Goal: Task Accomplishment & Management: Manage account settings

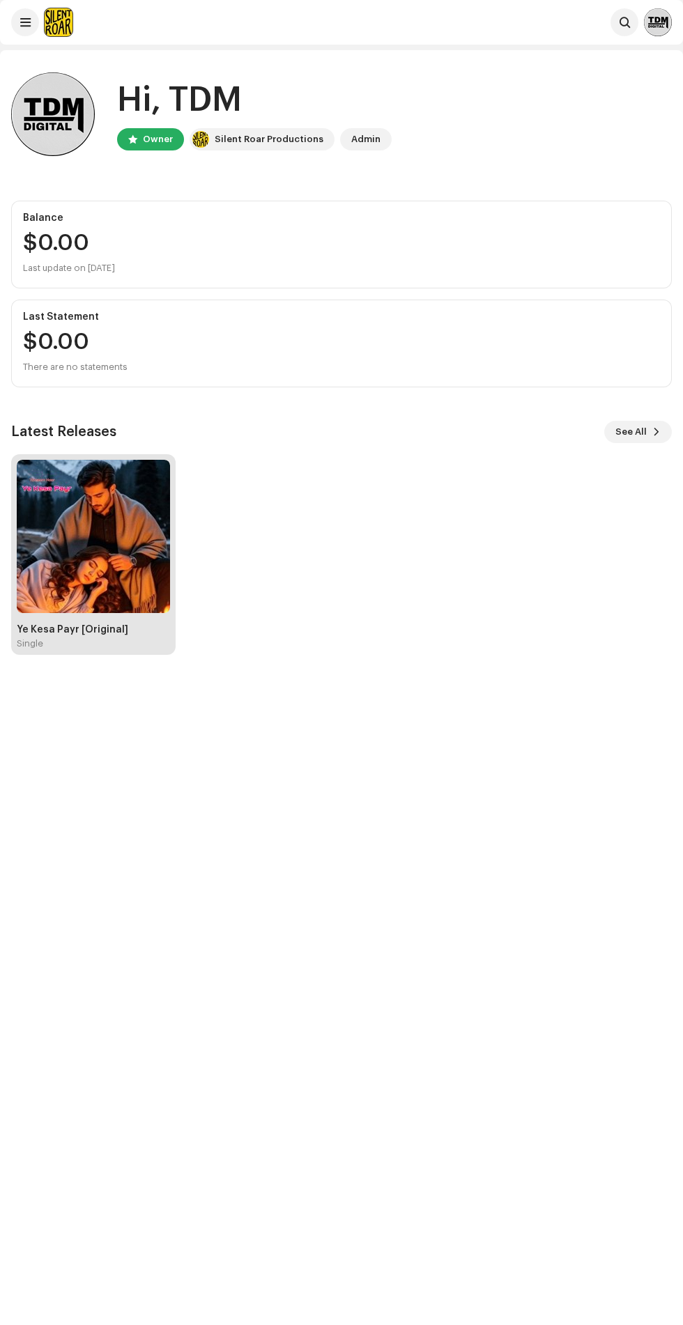
click at [97, 525] on img at bounding box center [93, 536] width 153 height 153
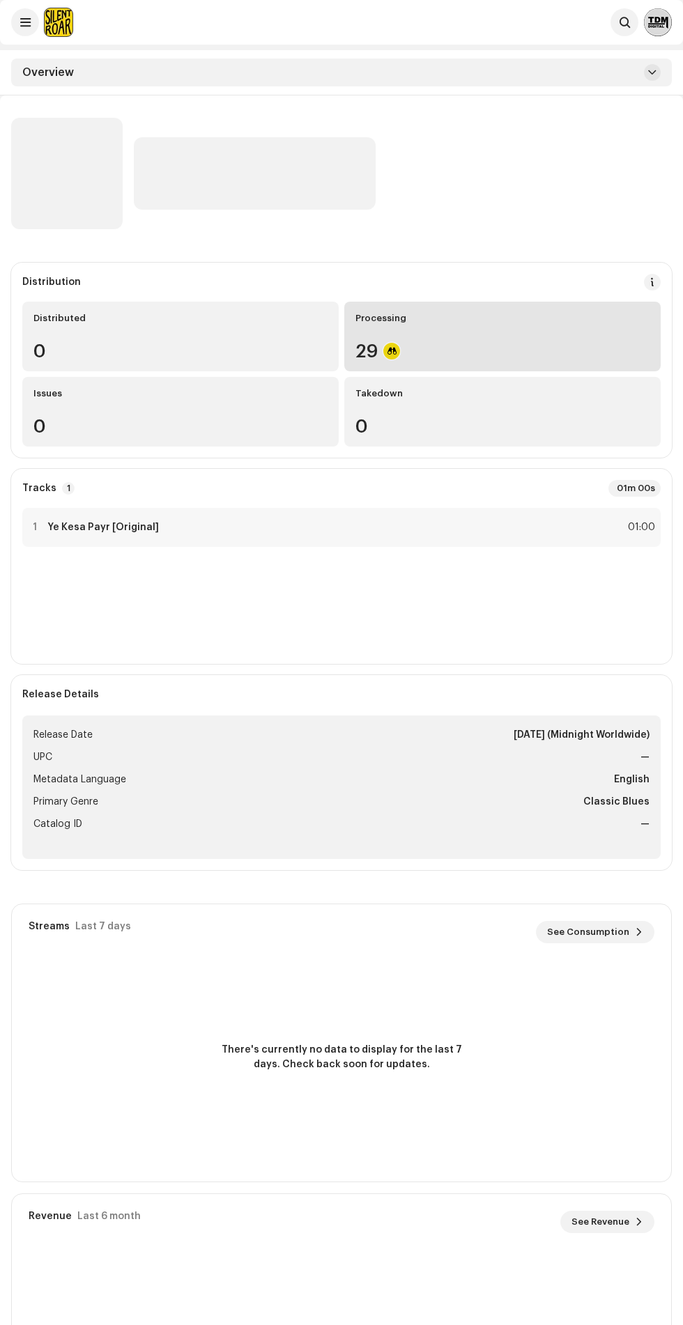
click at [579, 323] on div "Processing" at bounding box center [502, 318] width 294 height 11
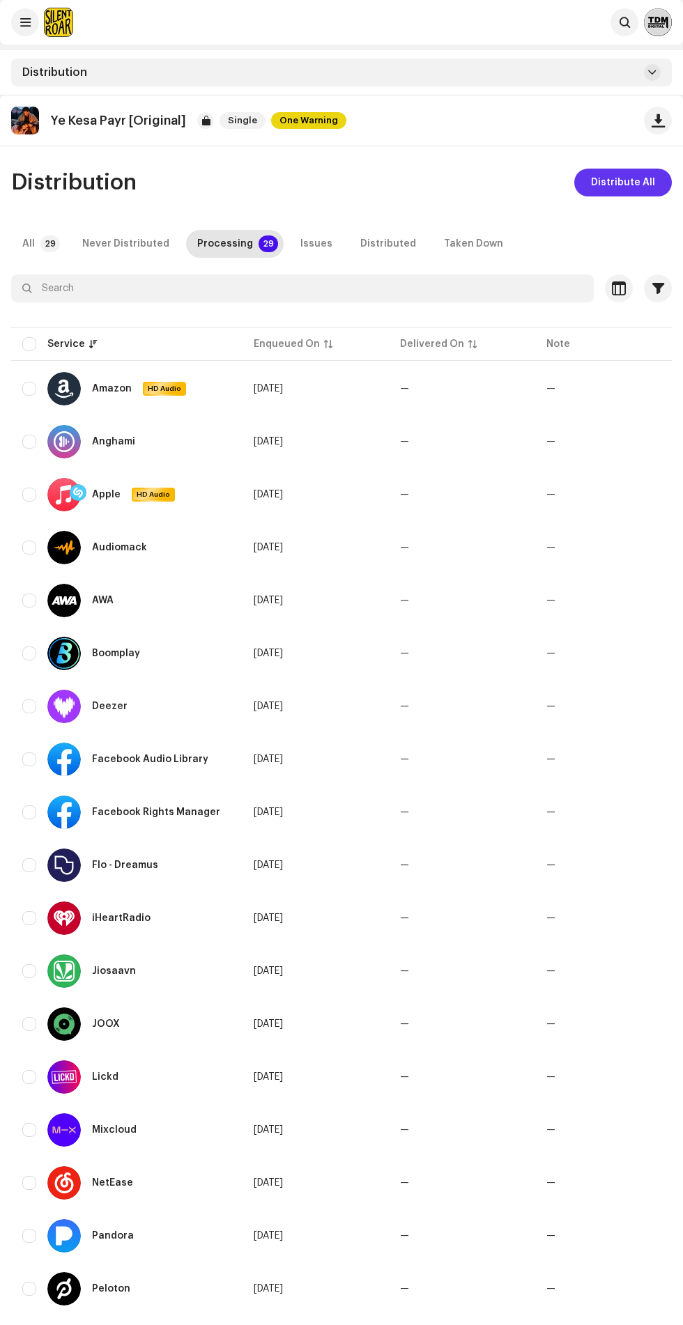
click at [639, 183] on span "Distribute All" at bounding box center [623, 183] width 64 height 28
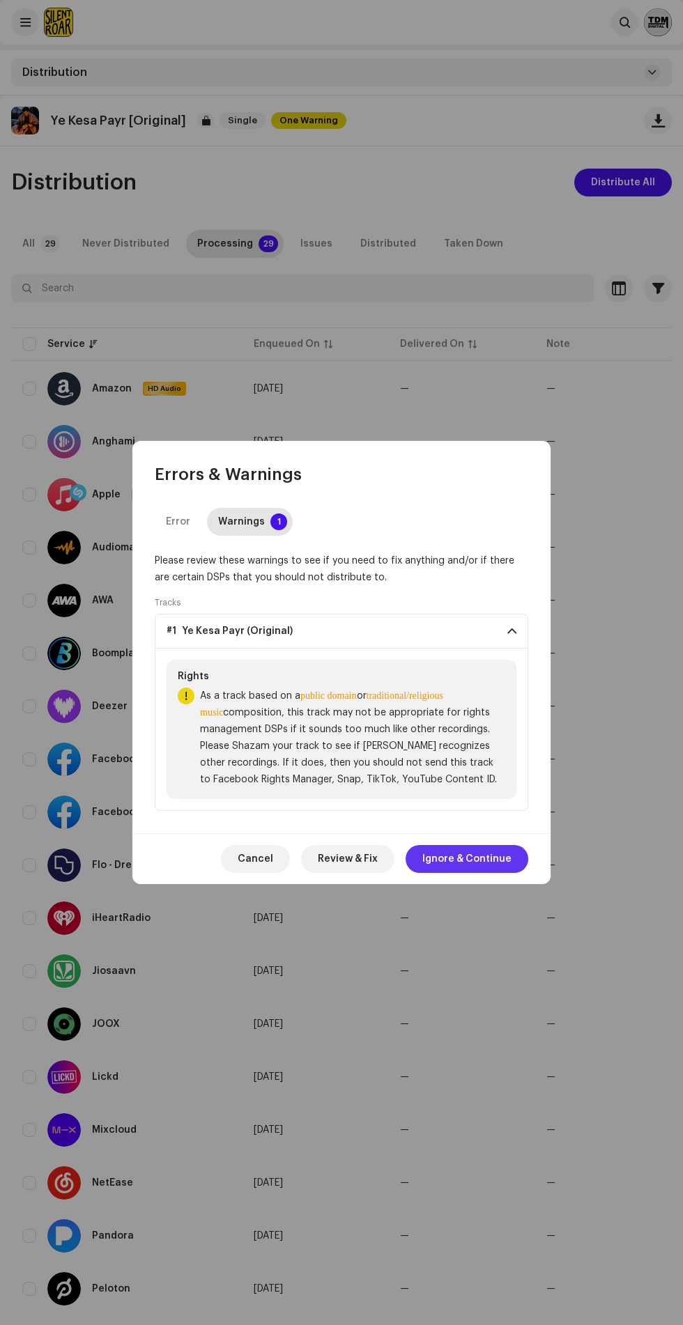
click at [511, 863] on span "Ignore & Continue" at bounding box center [466, 859] width 89 height 28
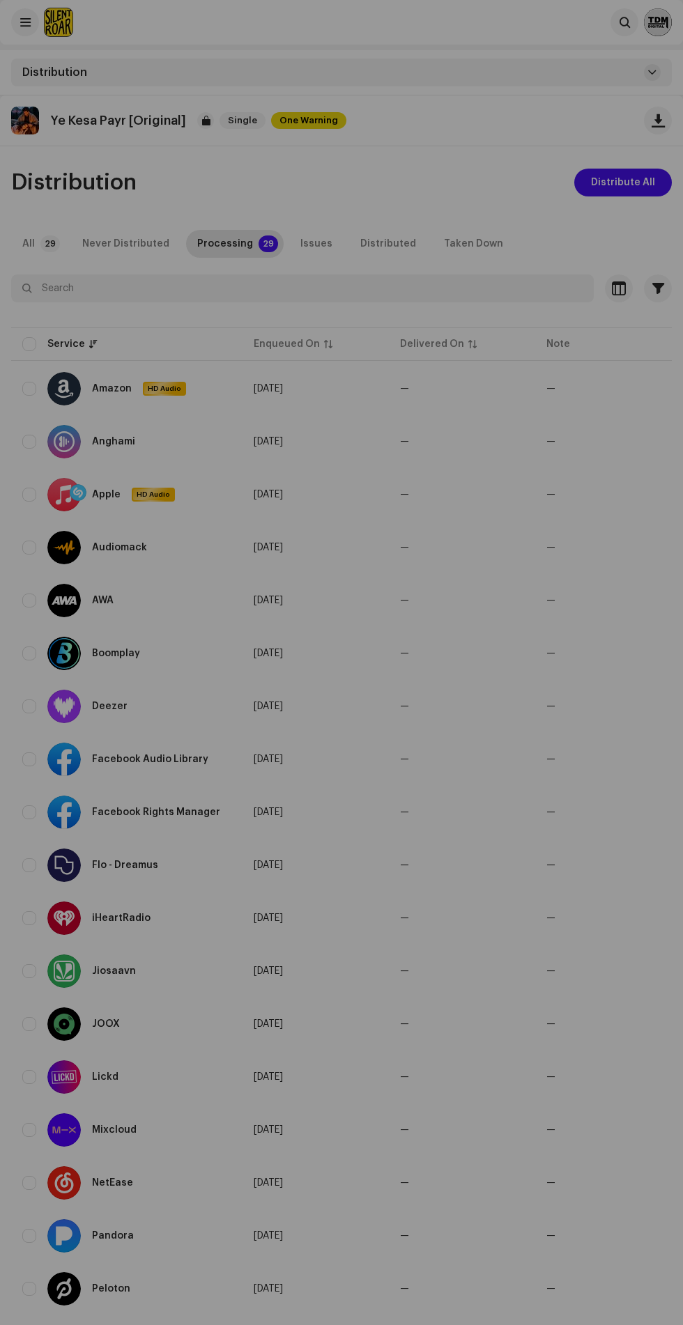
click at [489, 941] on div "Not Eligible For Distribution The selected services are not eligible for distri…" at bounding box center [341, 662] width 683 height 1325
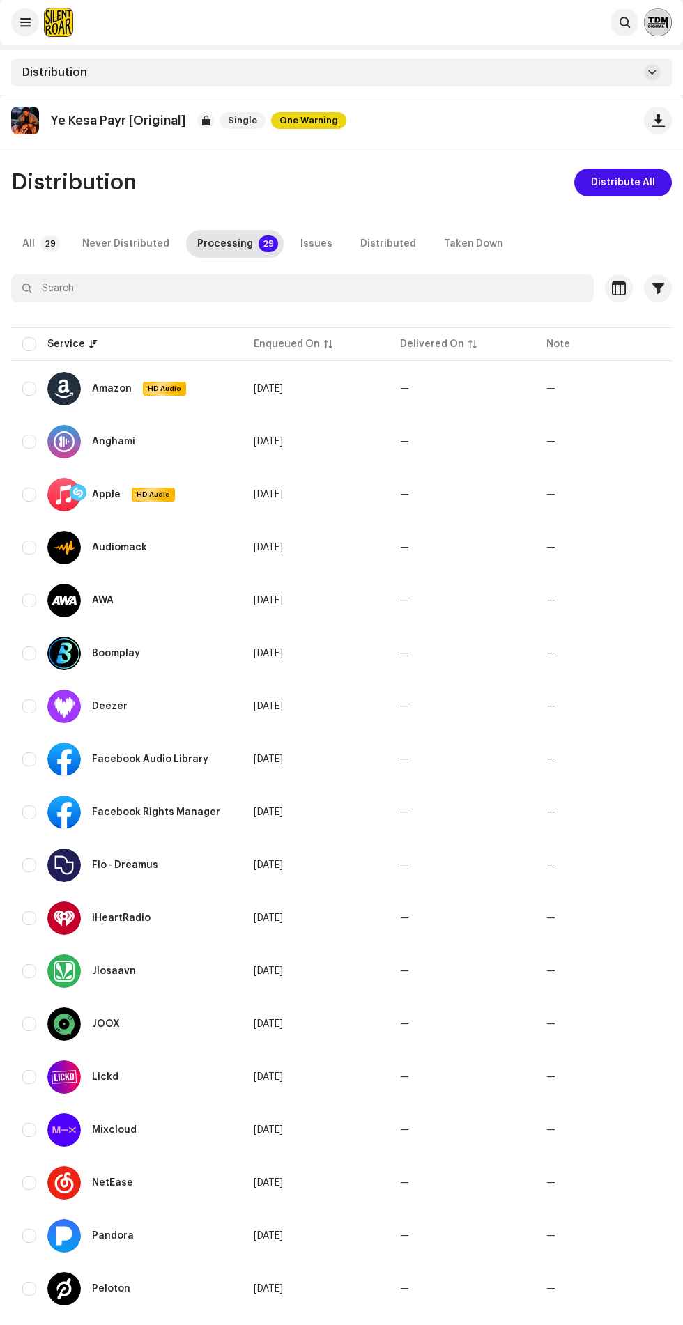
click at [178, 121] on p "Ye Kesa Payr [Original]" at bounding box center [118, 121] width 136 height 15
click at [204, 121] on div at bounding box center [205, 120] width 17 height 17
click at [300, 117] on span "One Warning" at bounding box center [308, 120] width 75 height 17
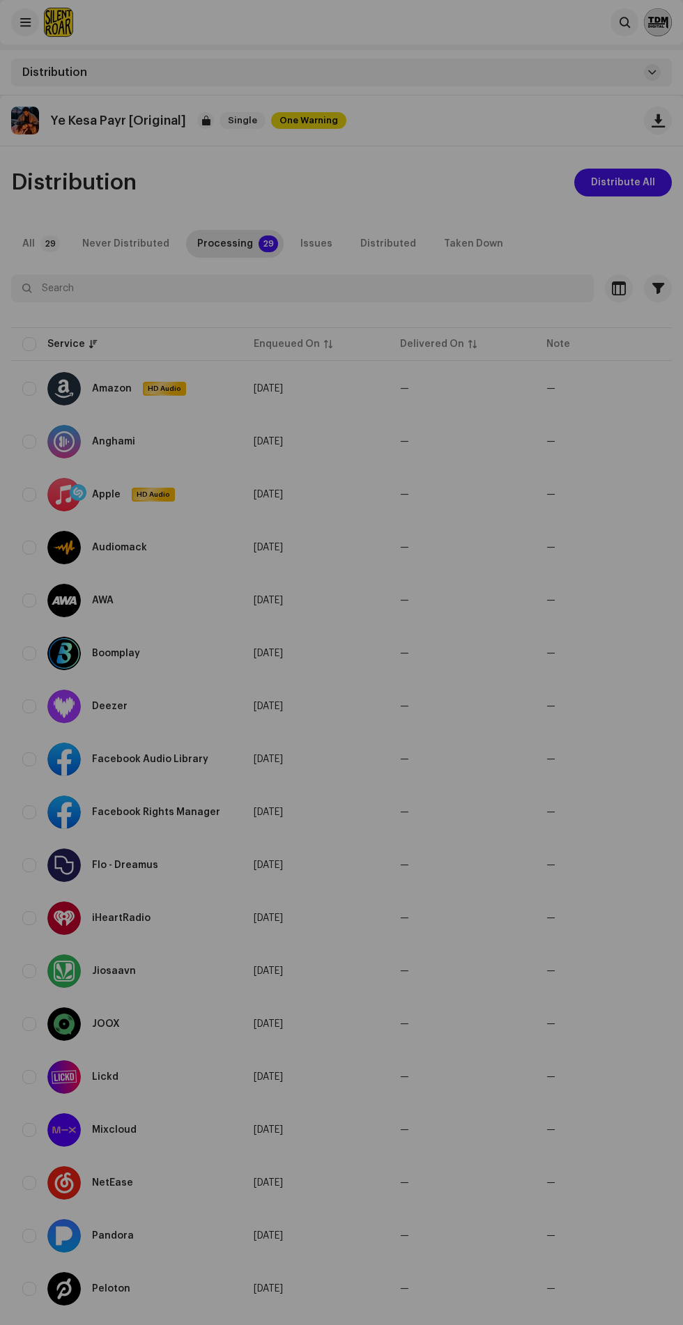
click at [332, 107] on div "Warnings Please review these warnings to see if you need to fix anything and/or…" at bounding box center [341, 662] width 683 height 1325
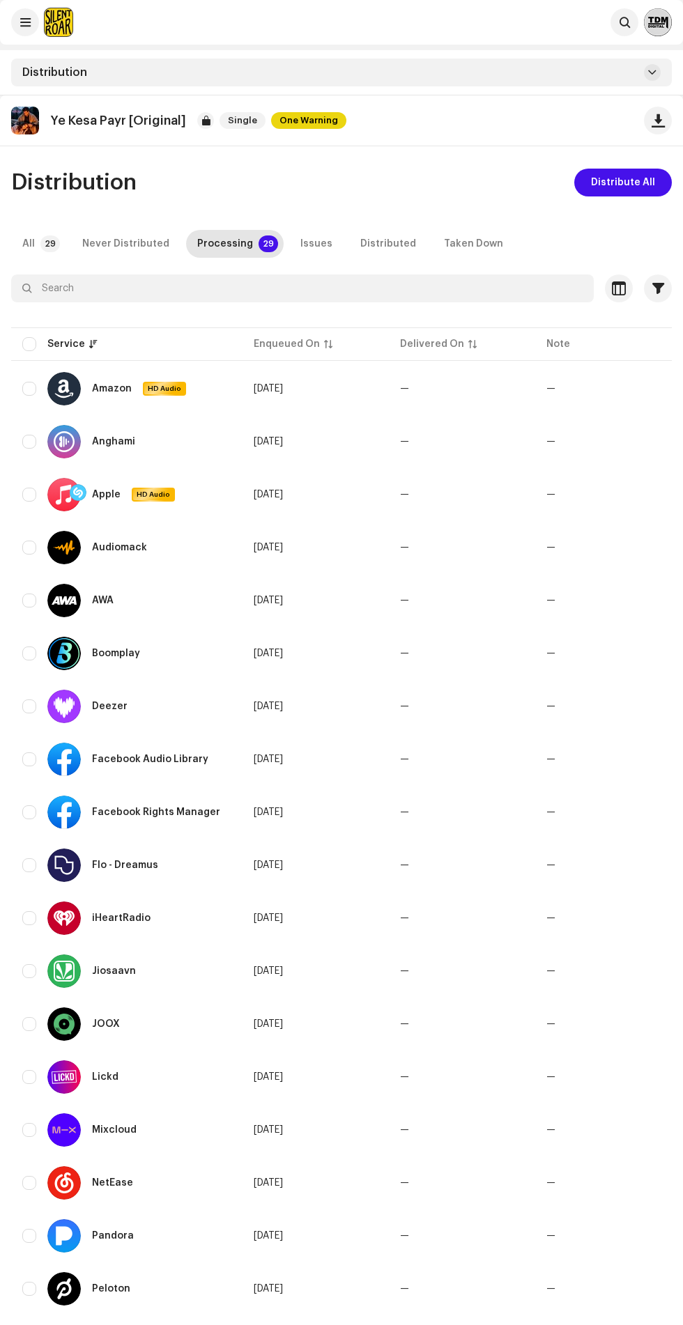
click at [335, 123] on span "One Warning" at bounding box center [308, 120] width 75 height 17
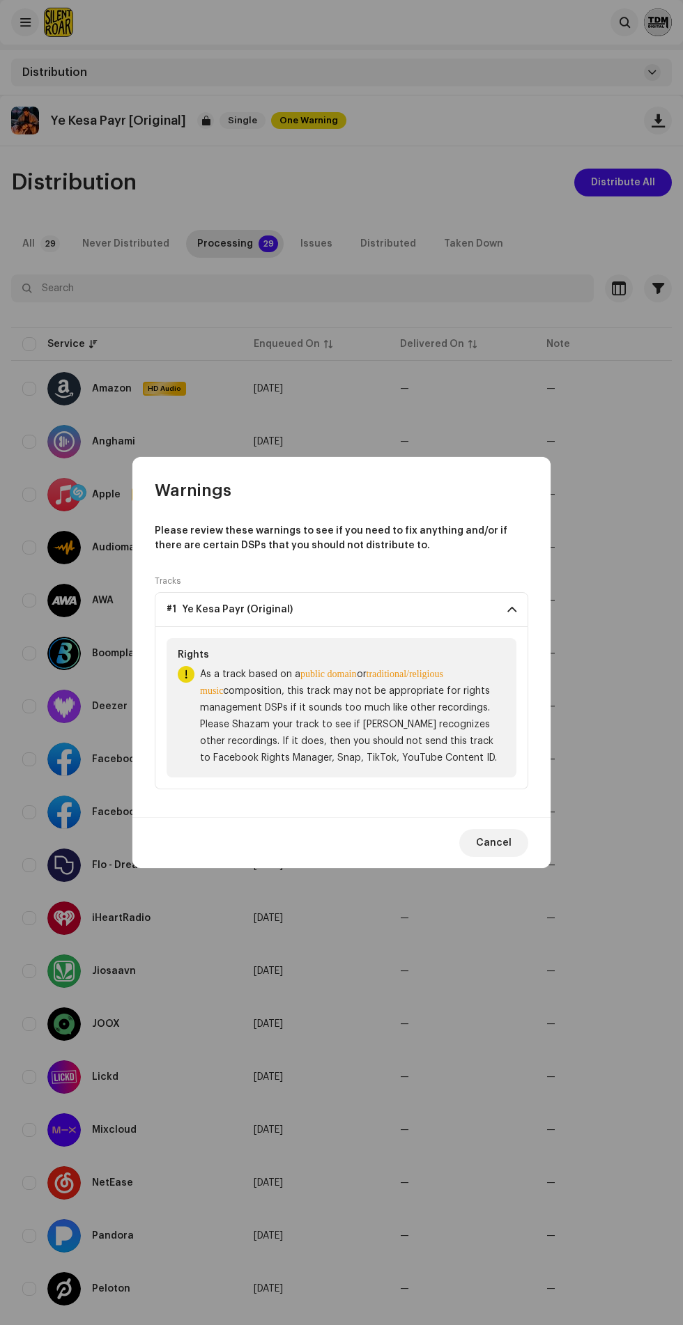
click at [484, 624] on p-accordion-header "#1 Ye Kesa Payr (Original)" at bounding box center [342, 609] width 374 height 35
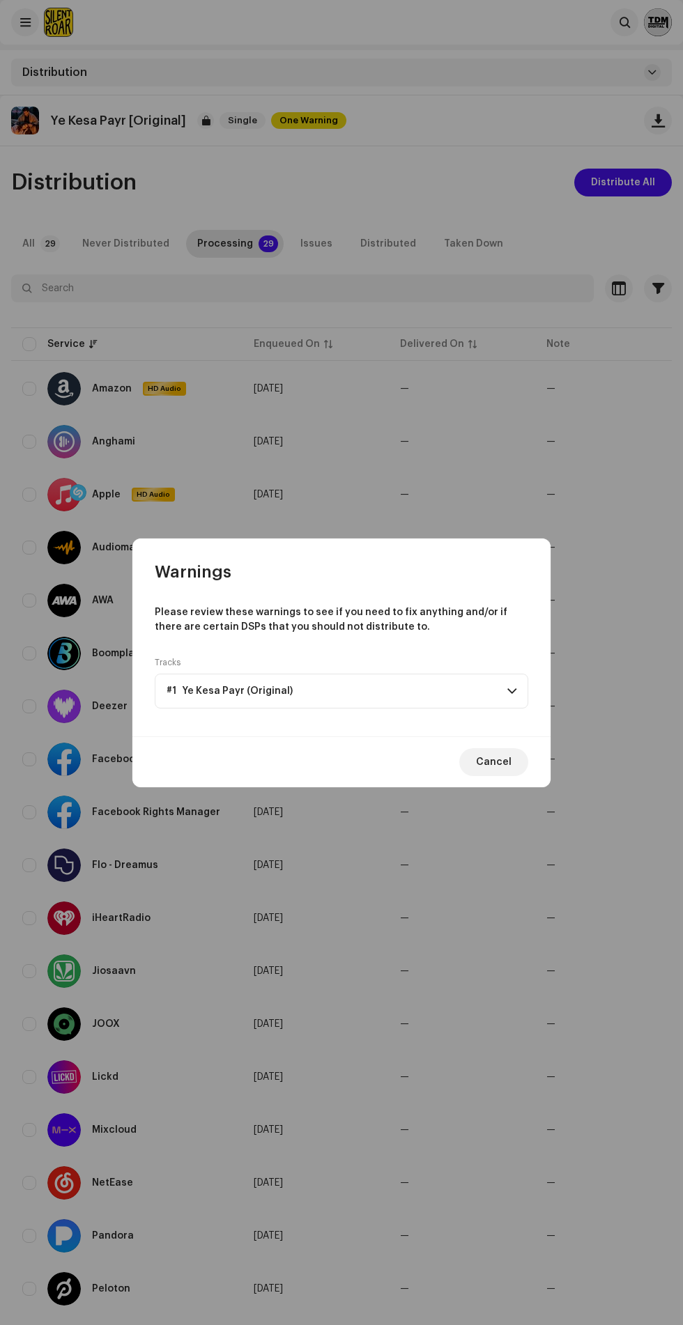
click at [512, 663] on div "Tracks #1 [PERSON_NAME] (Original) Rights As a track based on a public domain o…" at bounding box center [342, 685] width 374 height 57
click at [512, 687] on span at bounding box center [511, 691] width 9 height 11
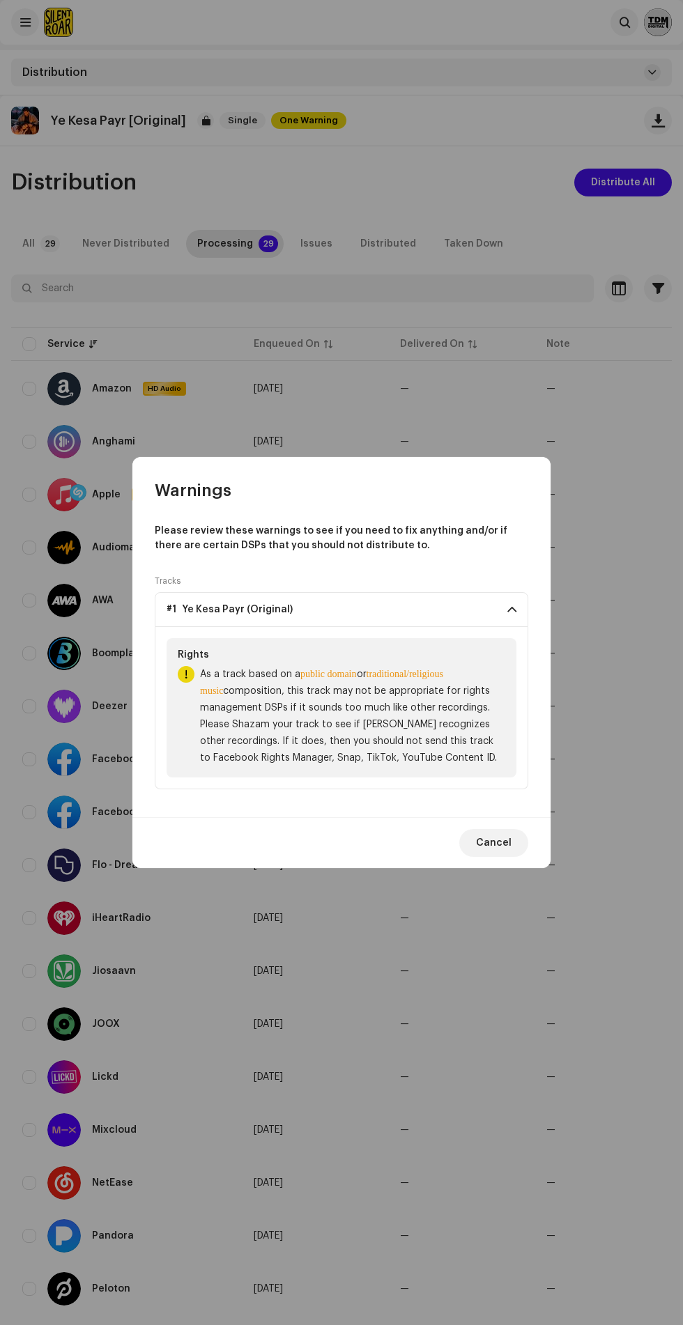
click at [505, 652] on div "Rights" at bounding box center [342, 654] width 328 height 11
click at [512, 613] on span at bounding box center [511, 609] width 9 height 11
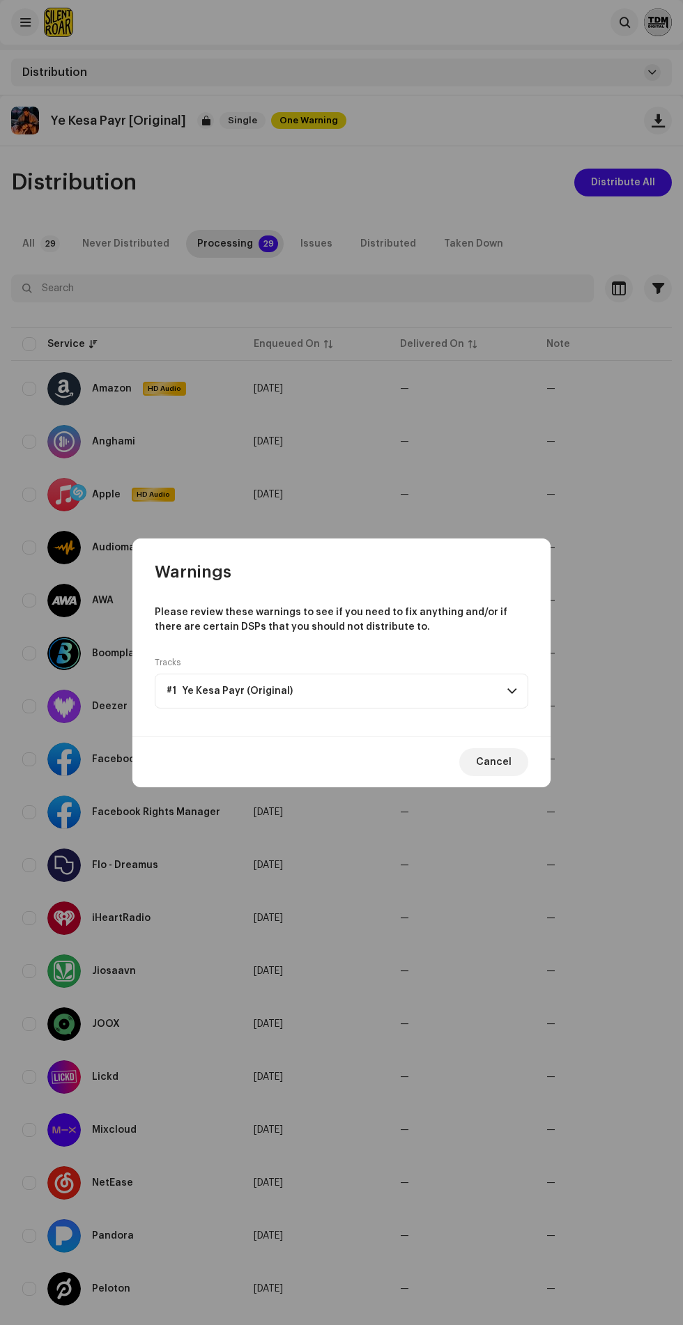
click at [511, 691] on span at bounding box center [511, 691] width 9 height 11
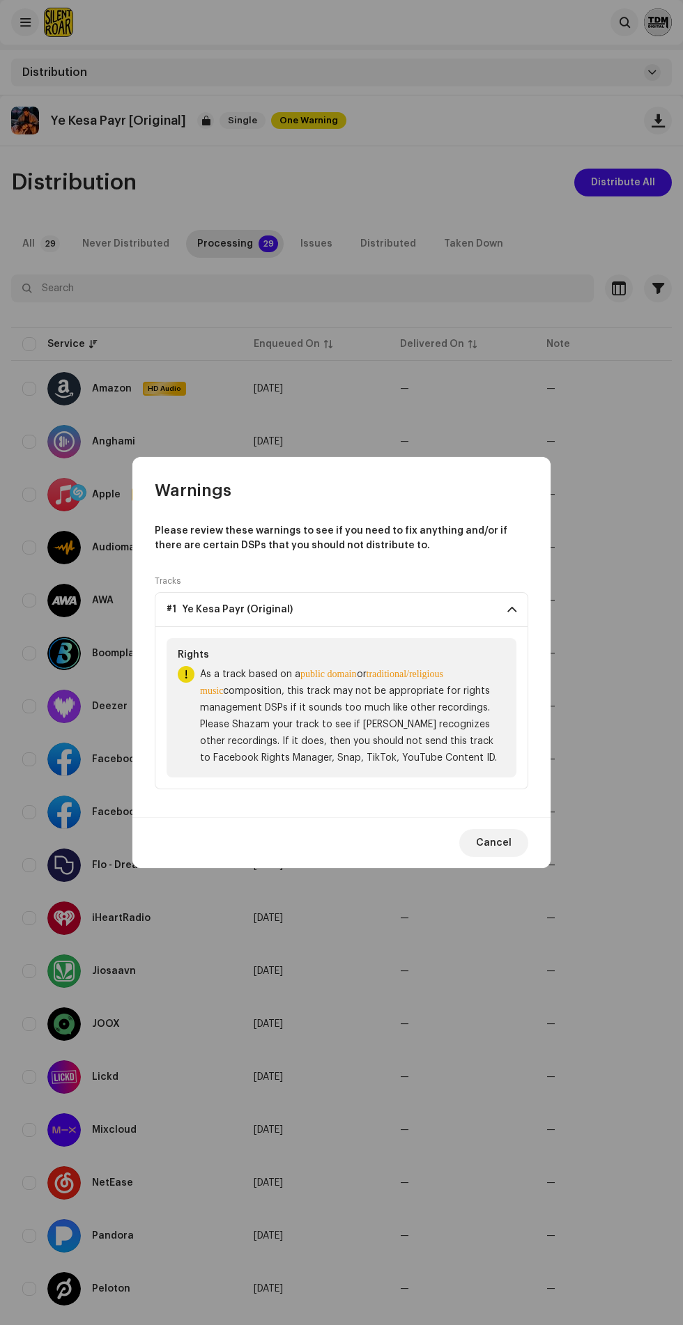
click at [508, 615] on span at bounding box center [511, 609] width 9 height 11
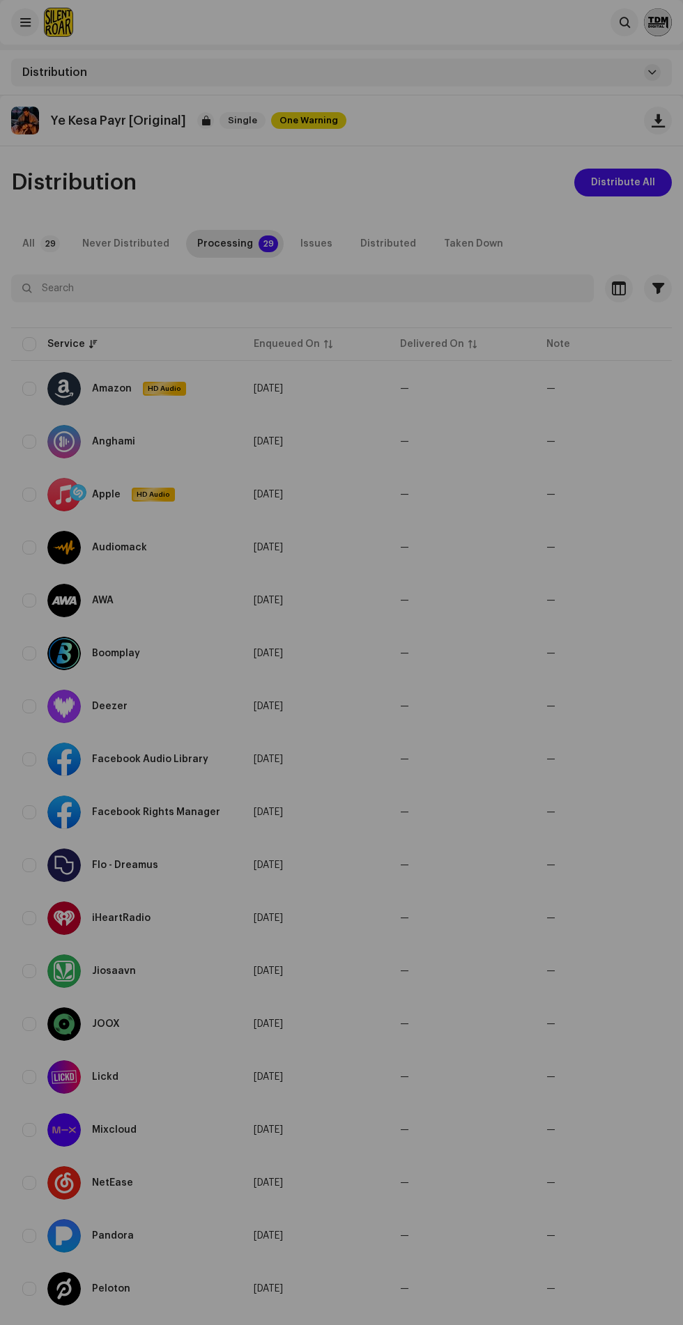
click at [469, 939] on div "Warnings Please review these warnings to see if you need to fix anything and/or…" at bounding box center [341, 662] width 683 height 1325
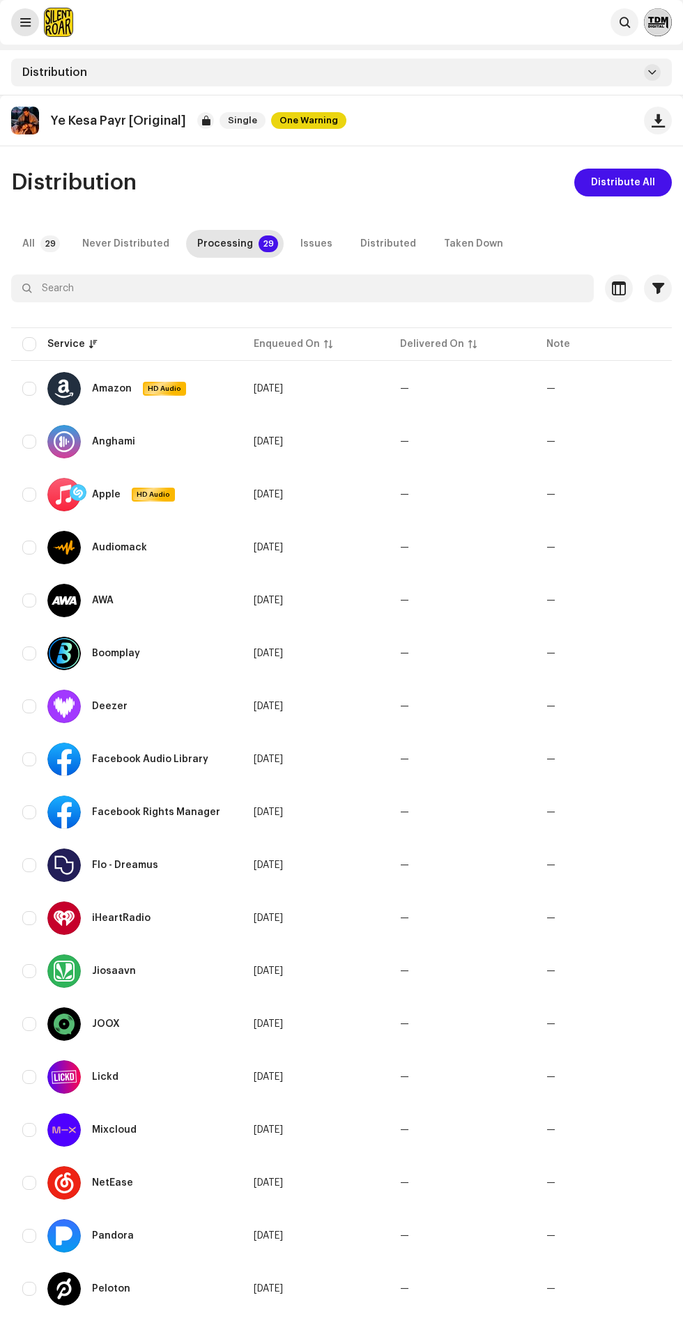
click at [30, 20] on span at bounding box center [25, 22] width 10 height 11
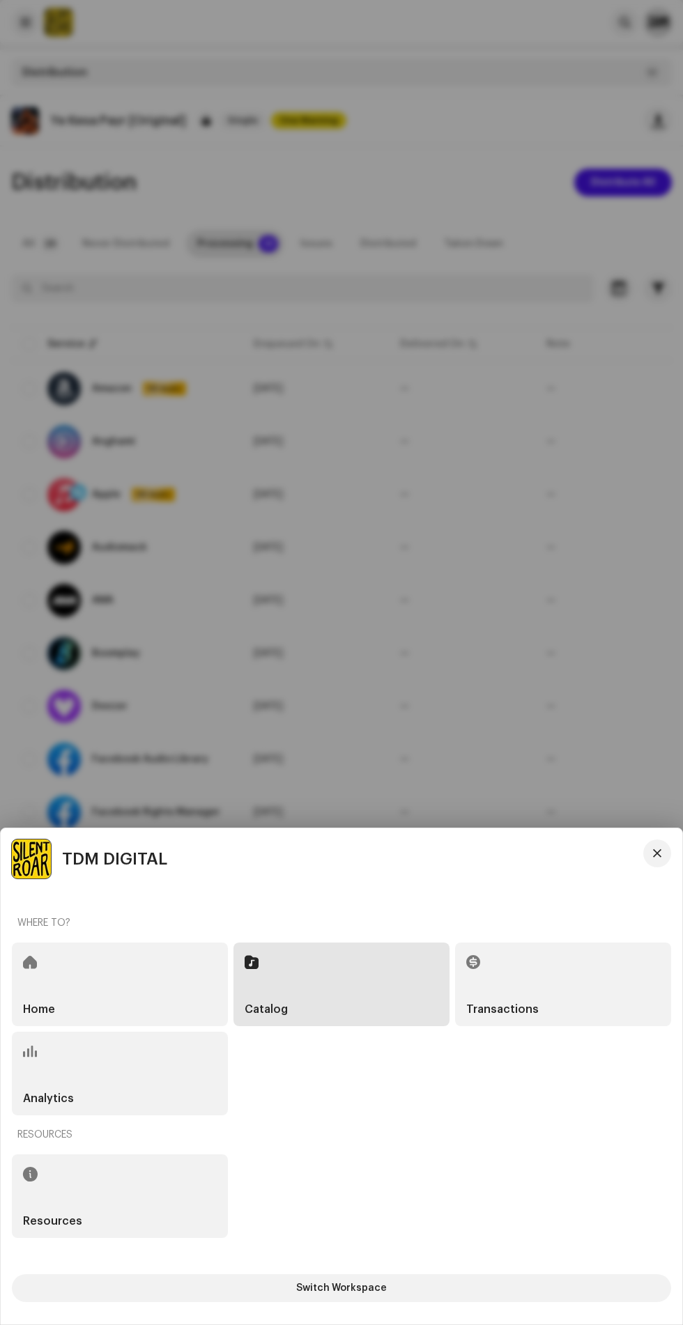
click at [144, 951] on div "Home" at bounding box center [120, 985] width 216 height 84
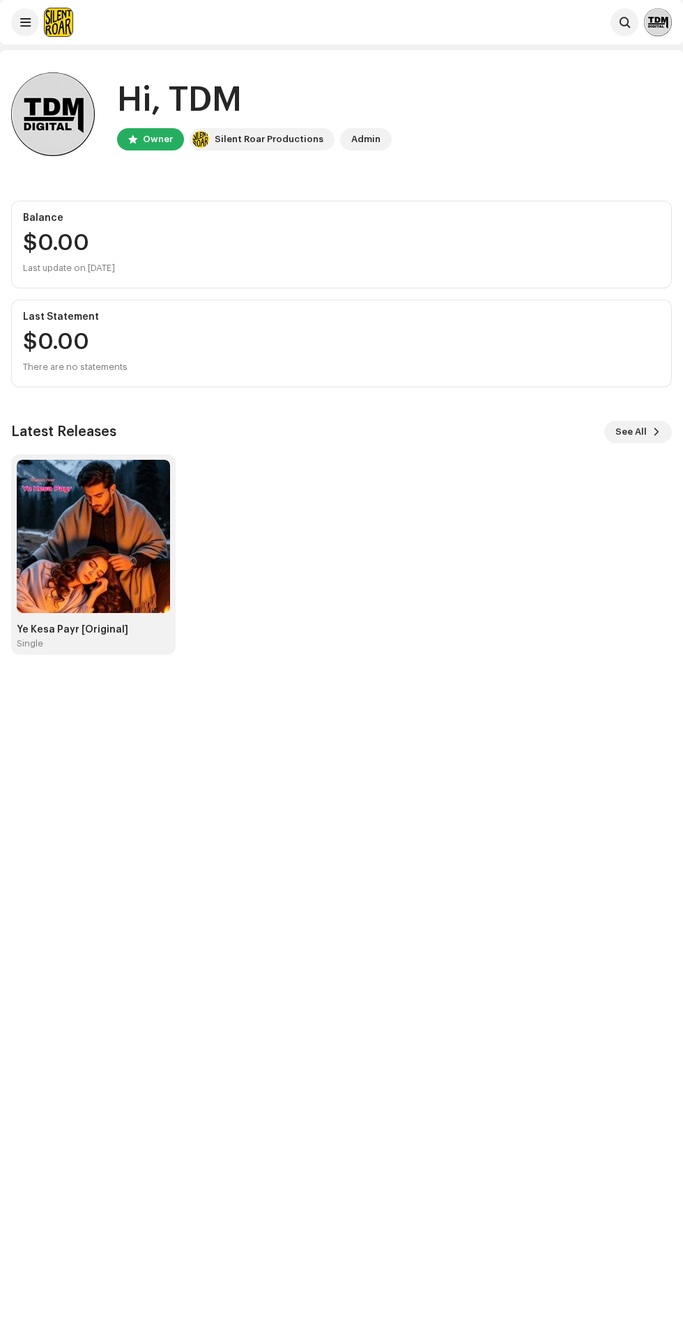
click at [197, 139] on img at bounding box center [200, 139] width 17 height 17
click at [368, 139] on div "Admin" at bounding box center [365, 139] width 29 height 17
click at [658, 29] on img at bounding box center [658, 22] width 28 height 28
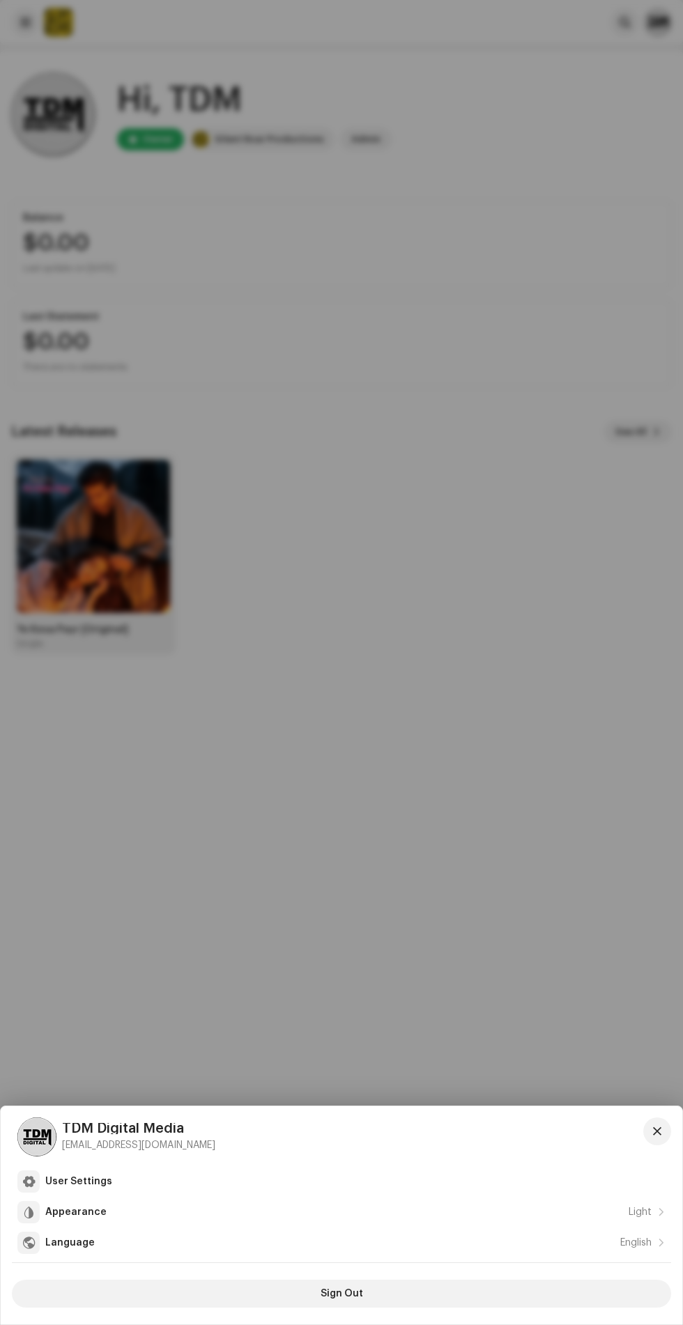
click at [17, 1126] on re-a-cover at bounding box center [36, 1137] width 39 height 39
